Goal: Navigation & Orientation: Find specific page/section

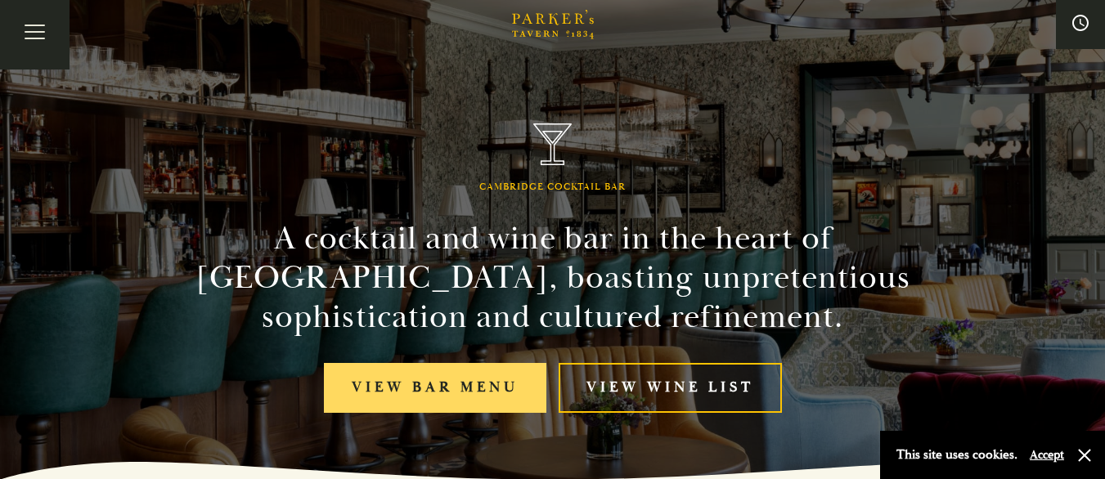
click at [444, 384] on link "View bar menu" at bounding box center [435, 388] width 222 height 50
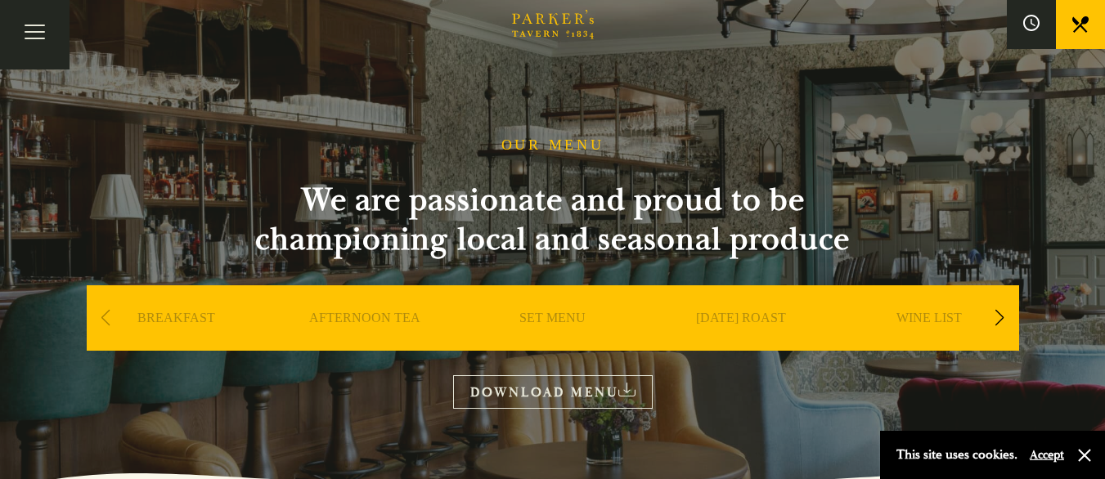
click at [38, 38] on button "Toggle navigation" at bounding box center [35, 35] width 70 height 70
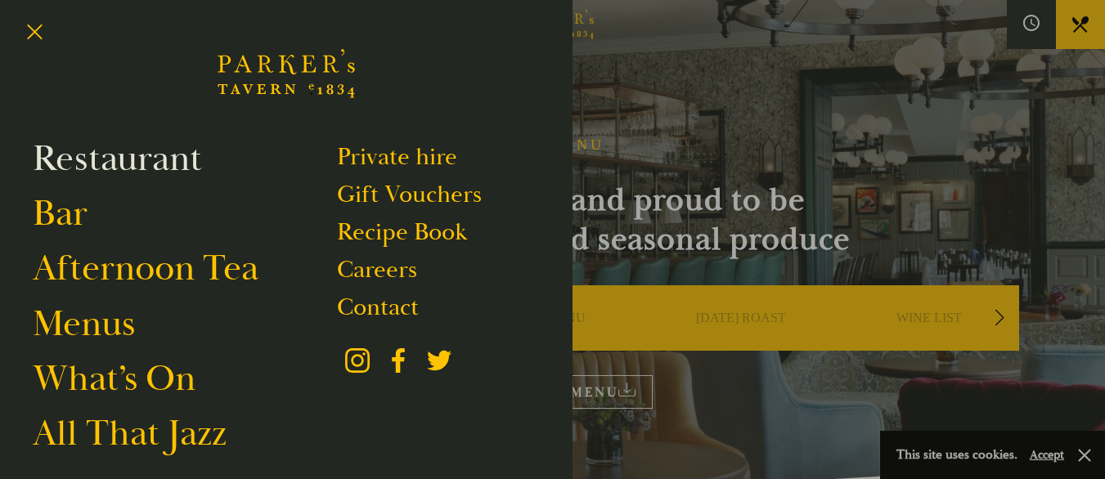
click at [81, 154] on link "Restaurant" at bounding box center [117, 159] width 169 height 46
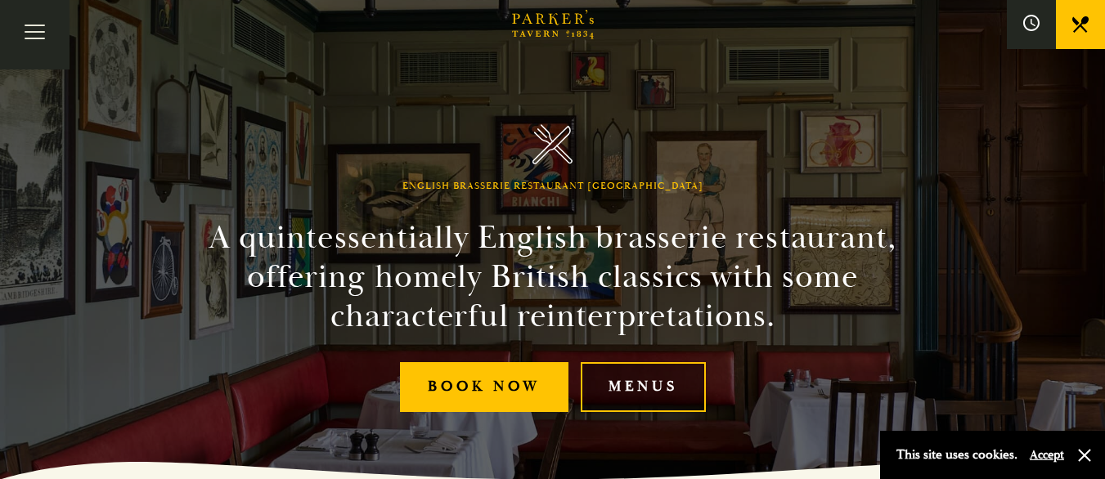
click at [644, 396] on link "Menus" at bounding box center [643, 387] width 125 height 50
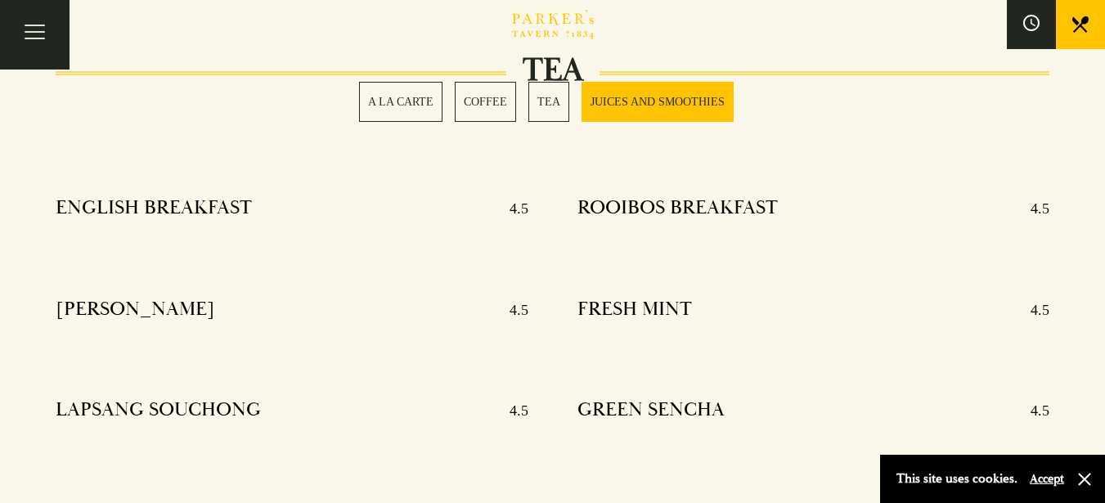
scroll to position [50, 0]
